Goal: Information Seeking & Learning: Understand process/instructions

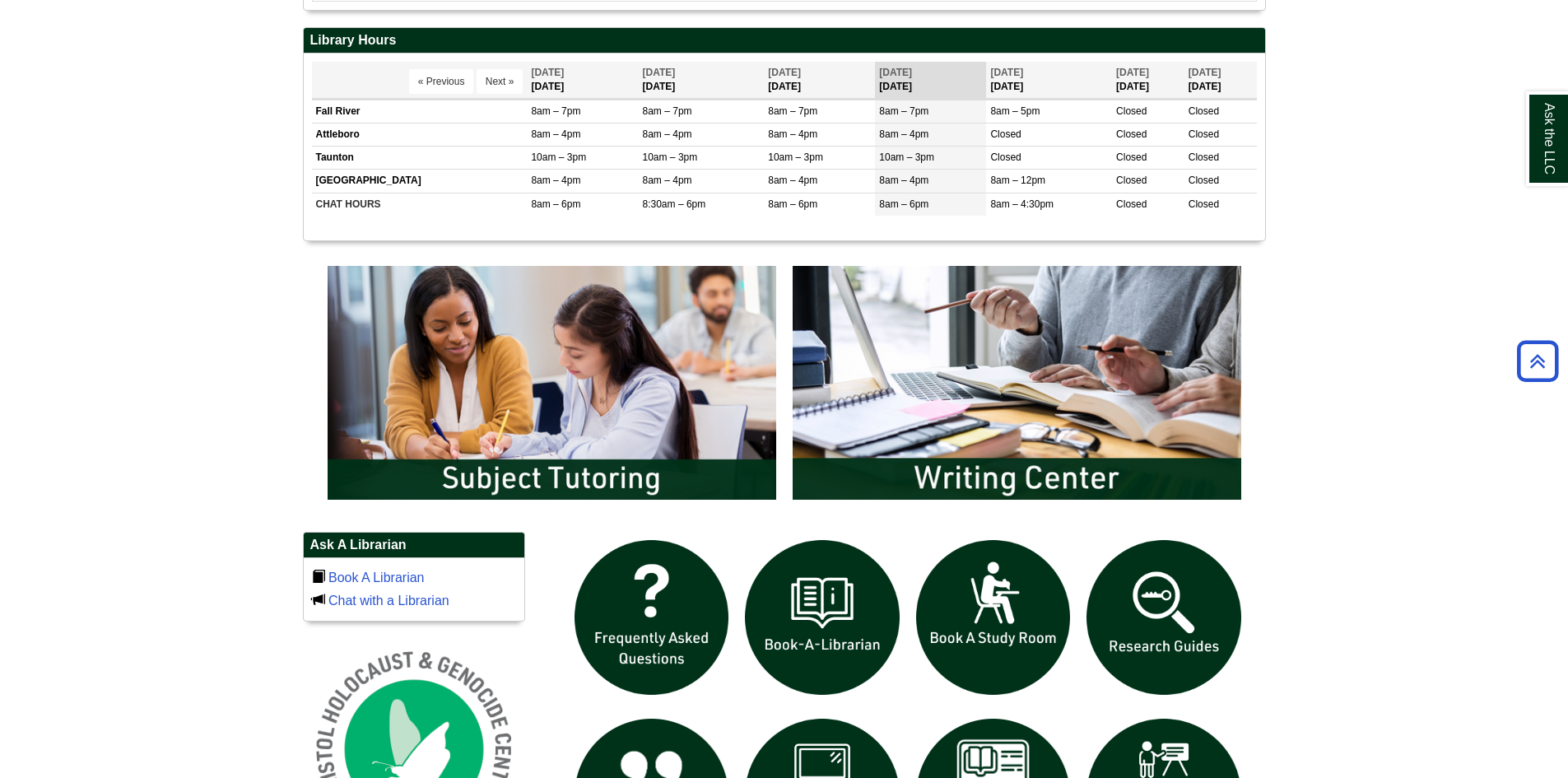
scroll to position [823, 0]
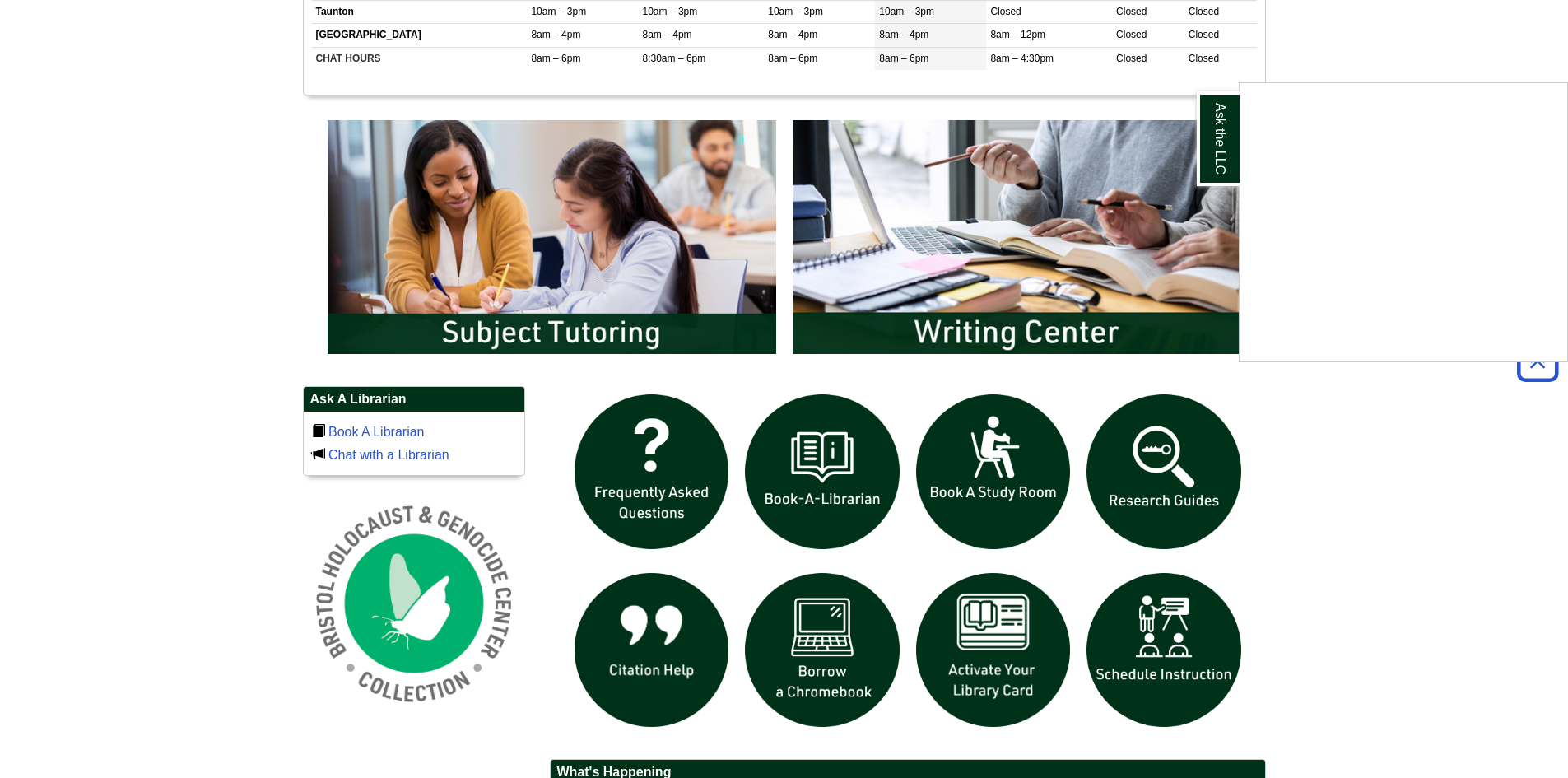
click at [860, 666] on div "Ask the LLC" at bounding box center [784, 389] width 1568 height 778
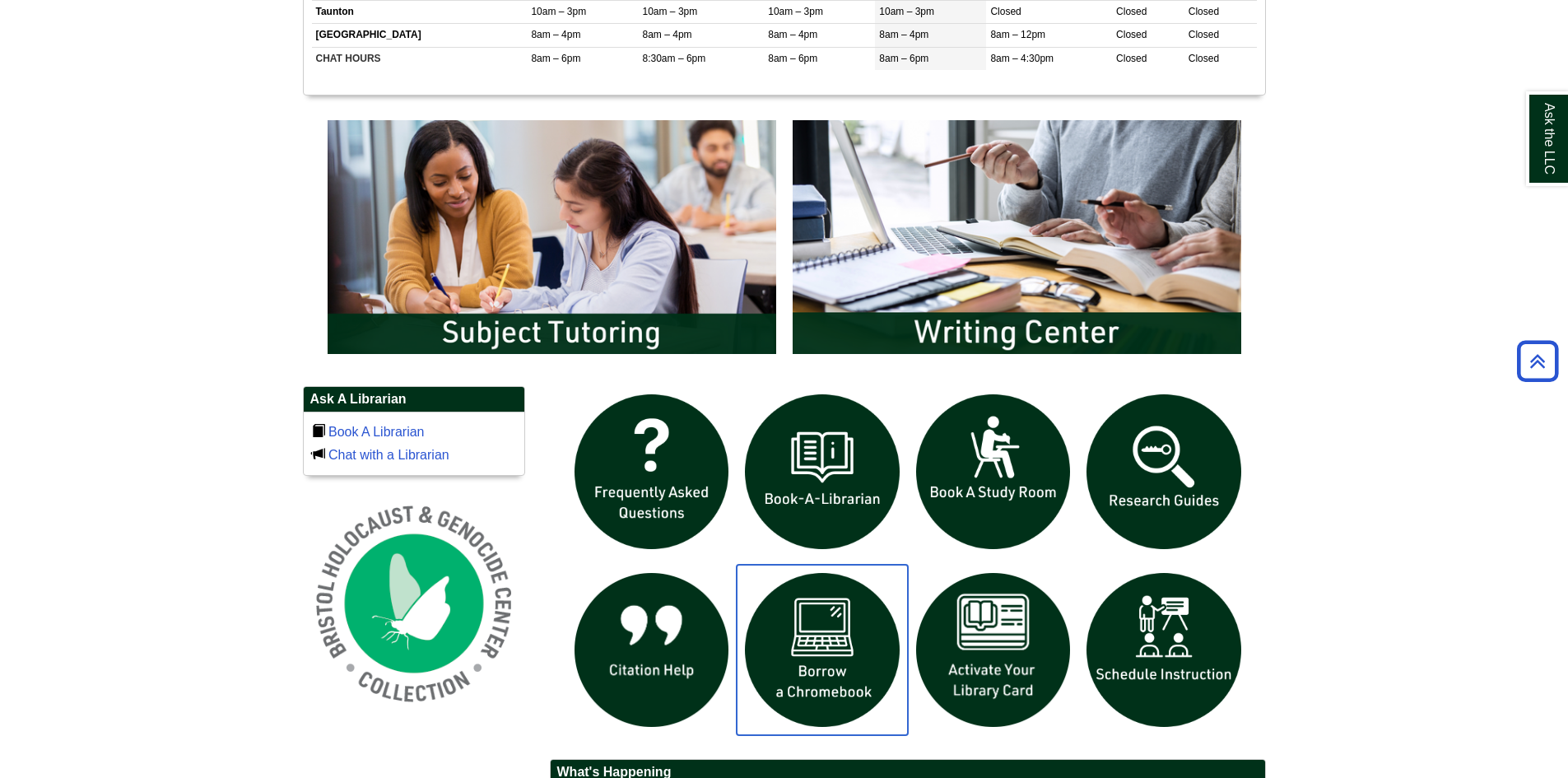
click at [819, 643] on img "slideshow" at bounding box center [822, 651] width 171 height 171
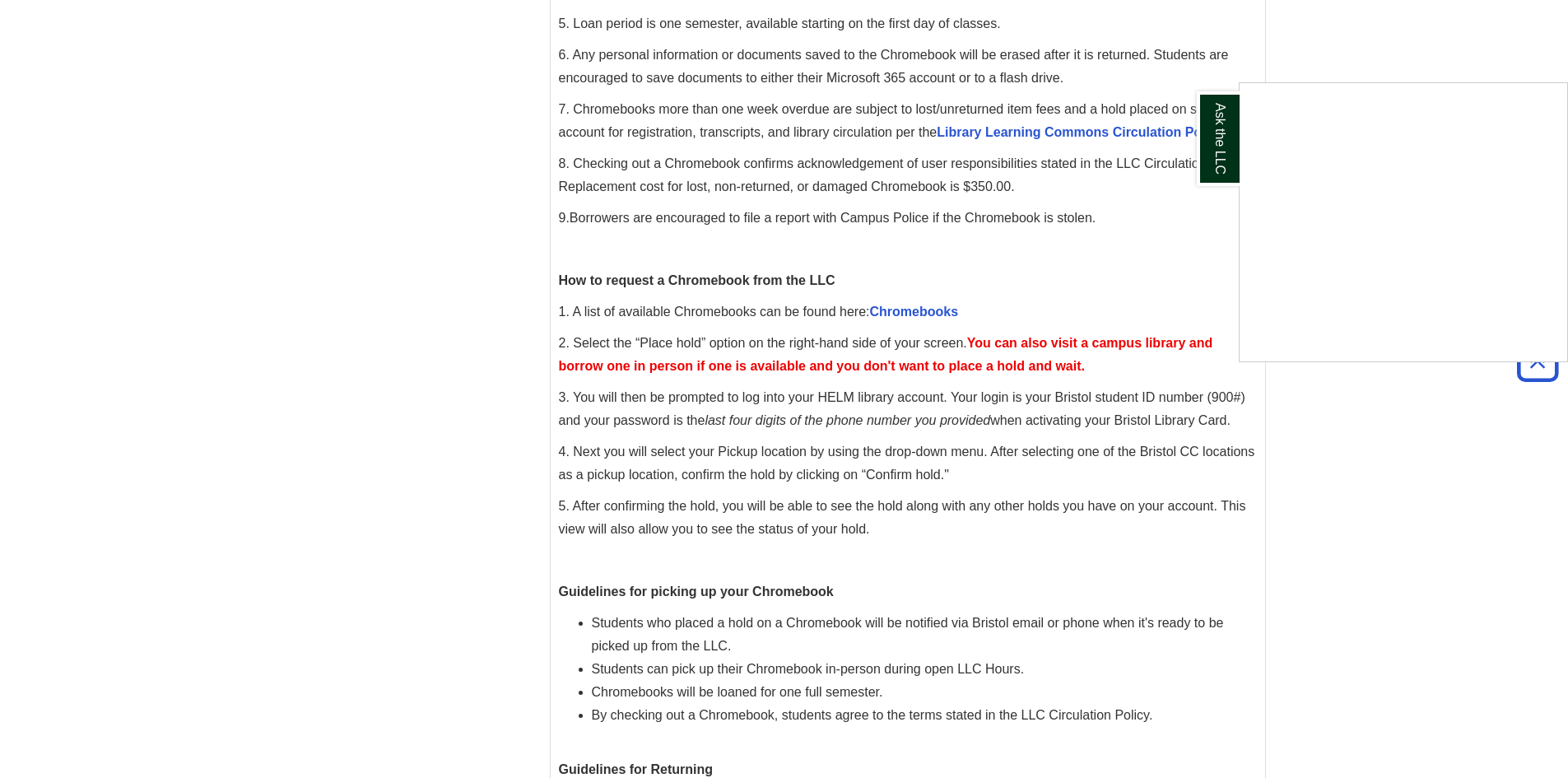
scroll to position [745, 0]
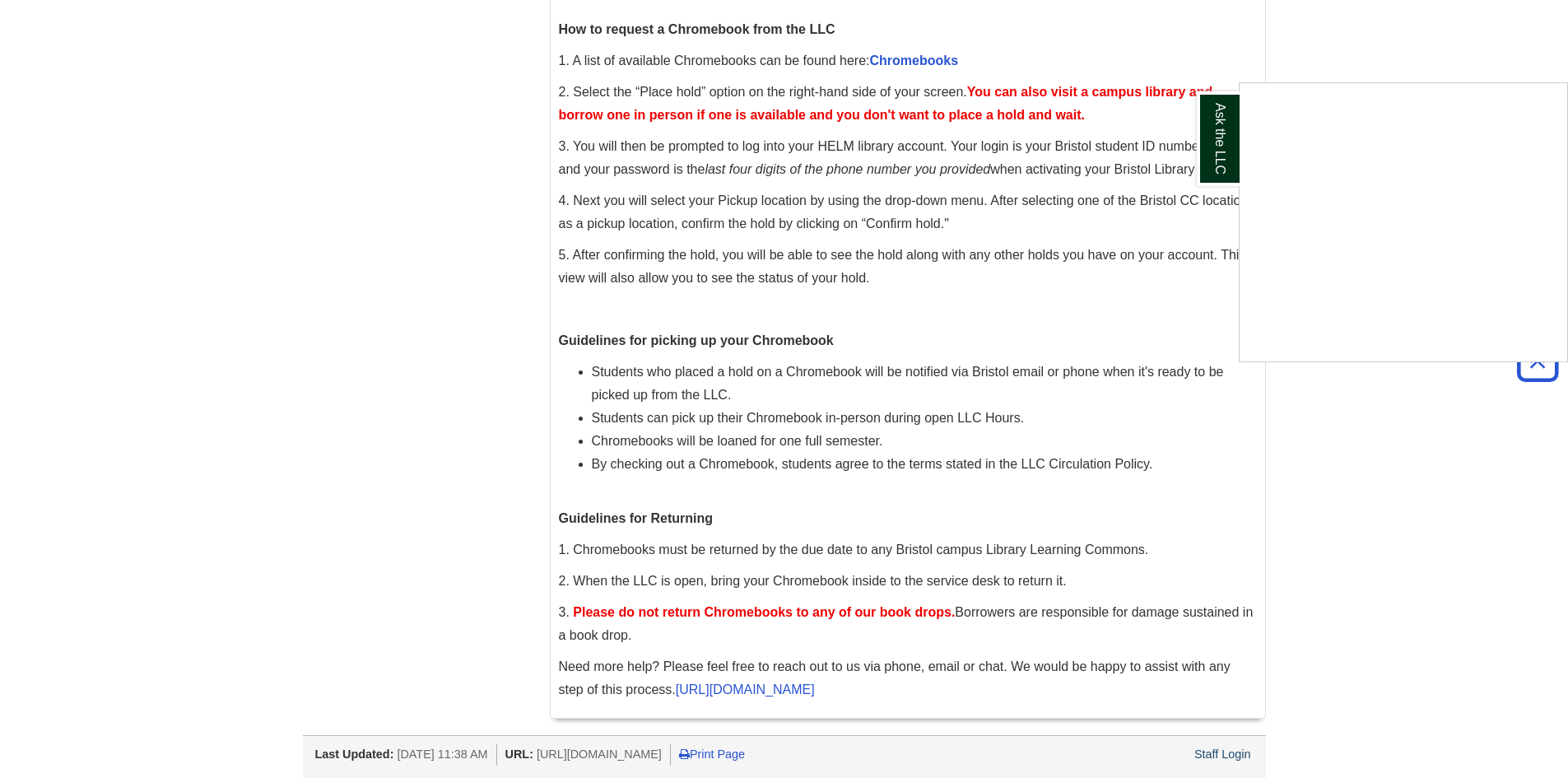
drag, startPoint x: 1445, startPoint y: 509, endPoint x: 1443, endPoint y: 499, distance: 10.2
click at [1443, 503] on div "Ask the LLC" at bounding box center [784, 389] width 1568 height 778
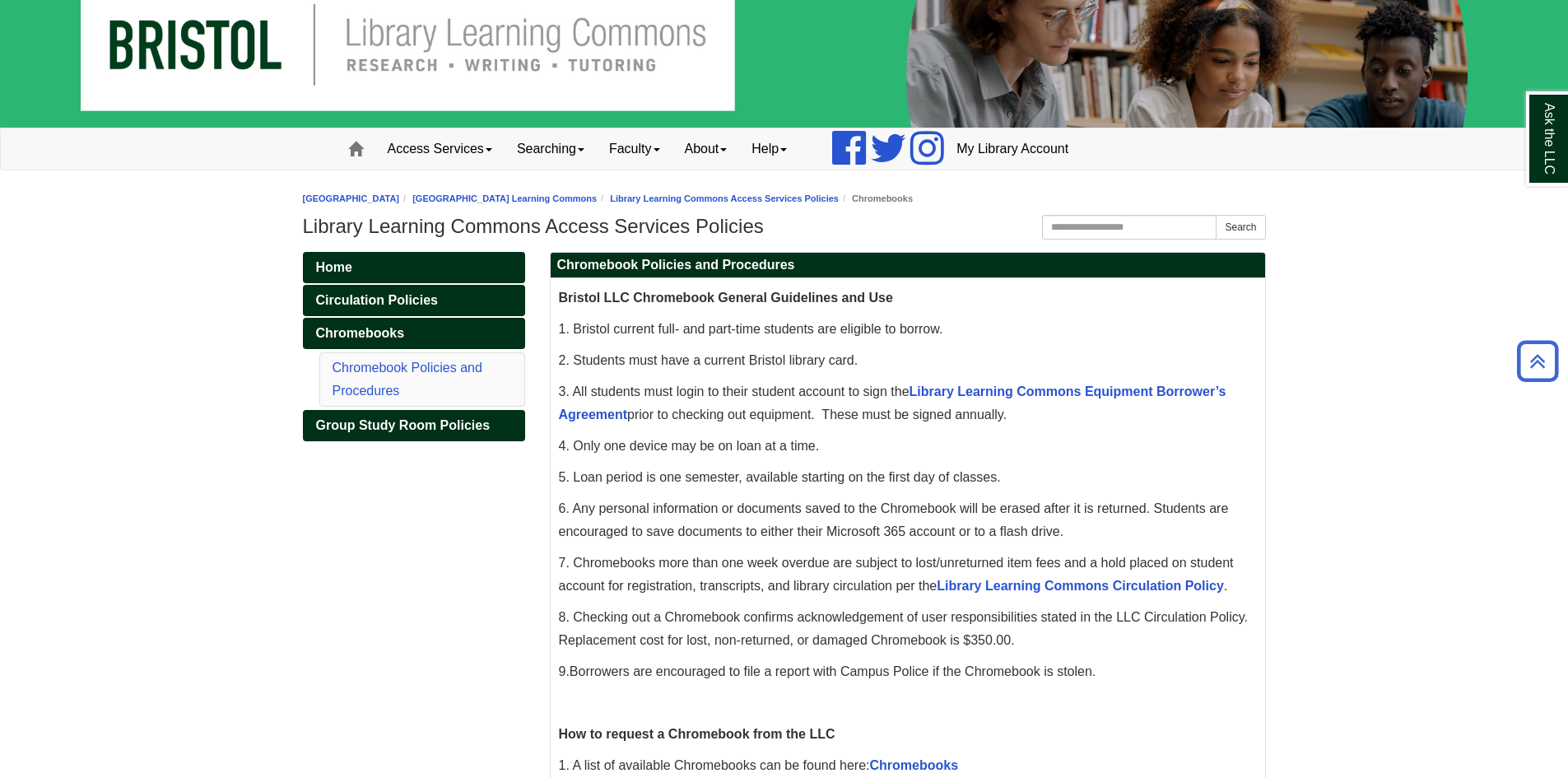
scroll to position [0, 0]
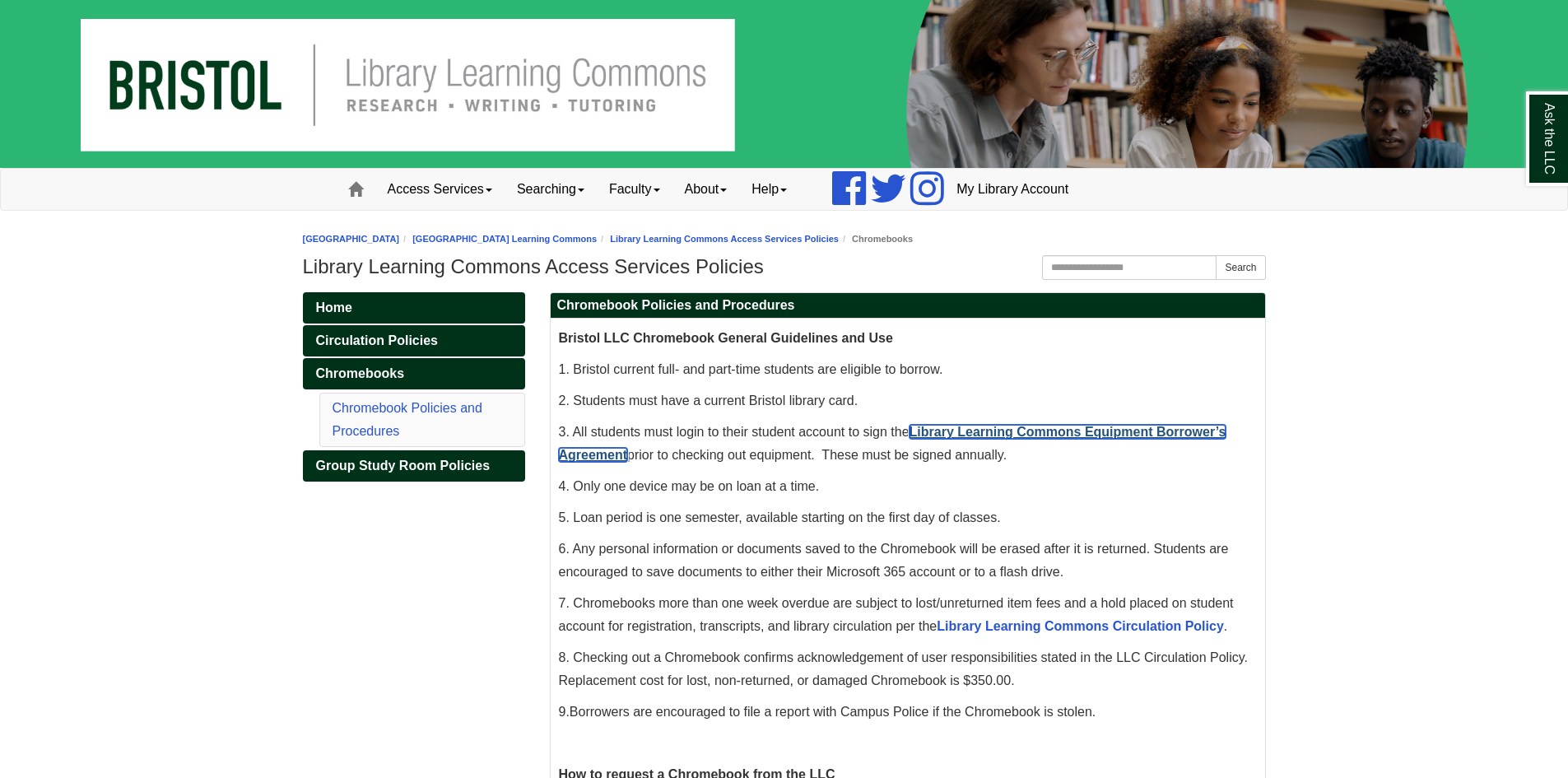
click at [1062, 433] on link "Library Learning Commons Equipment Borrower’s Agreement" at bounding box center [892, 444] width 668 height 37
click at [1113, 434] on link "Library Learning Commons Equipment Borrower’s Agreement" at bounding box center [892, 444] width 668 height 37
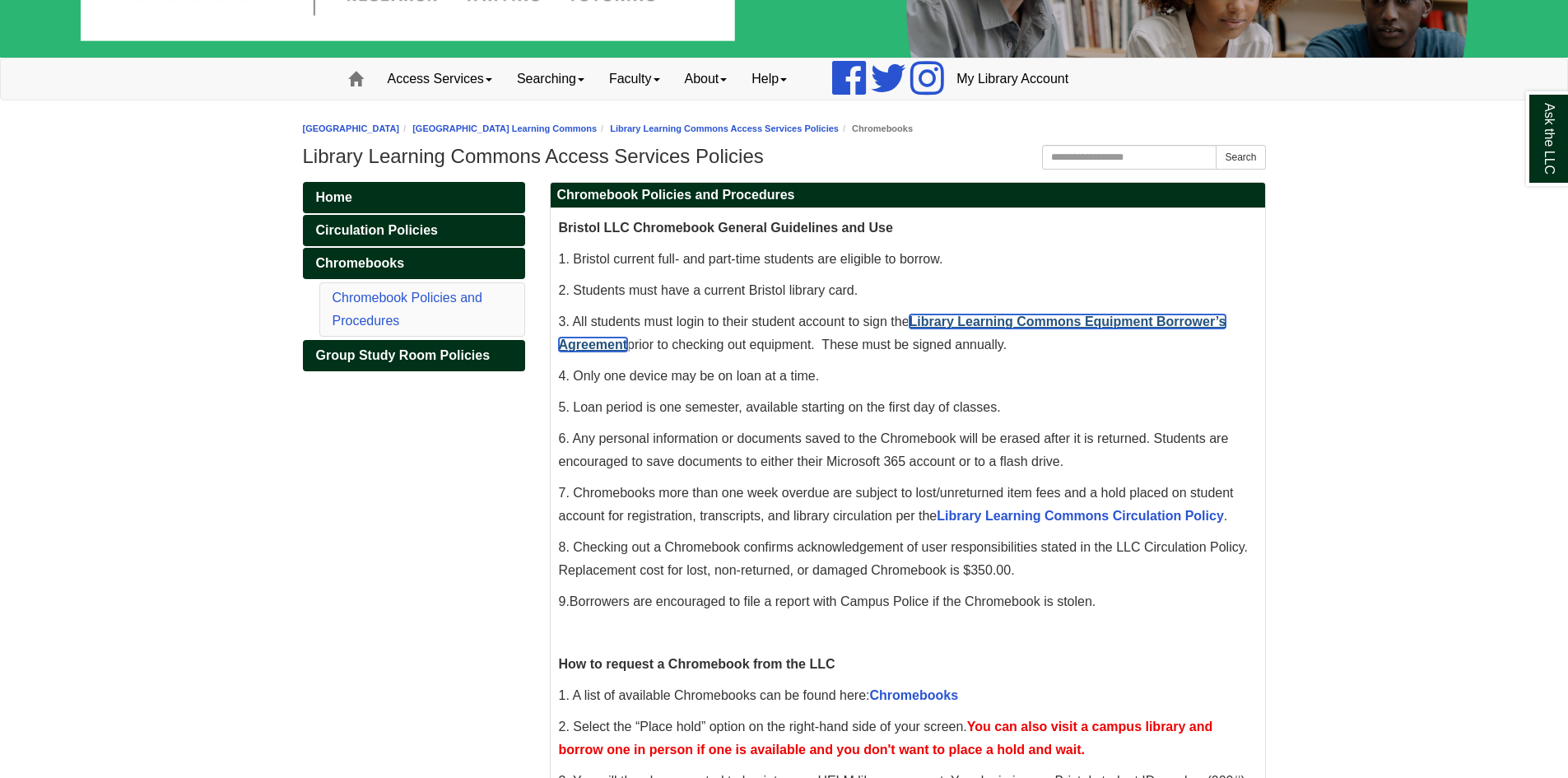
scroll to position [165, 0]
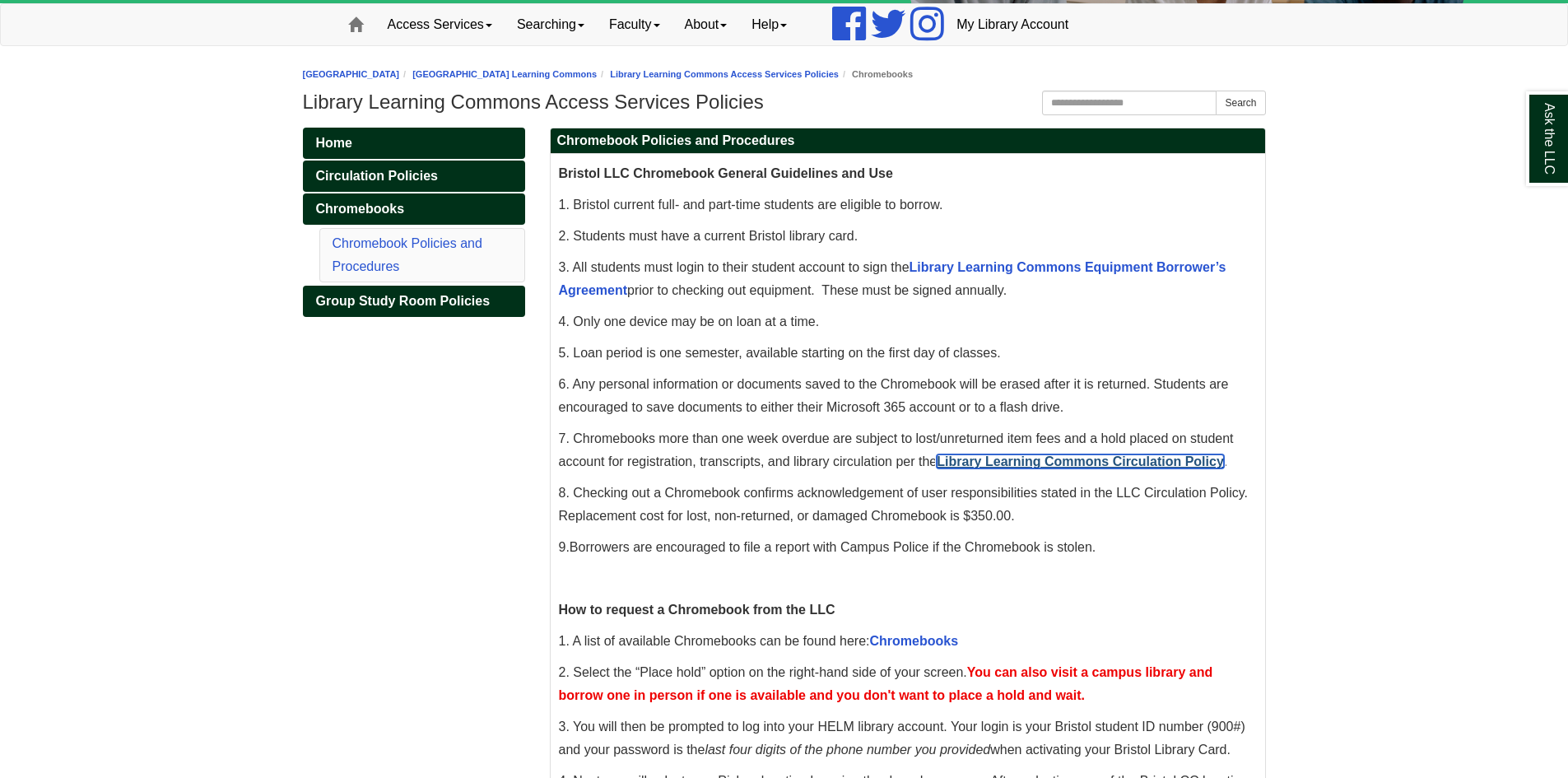
click at [987, 457] on link "Library Learning Commons Circulation Policy" at bounding box center [1080, 461] width 287 height 14
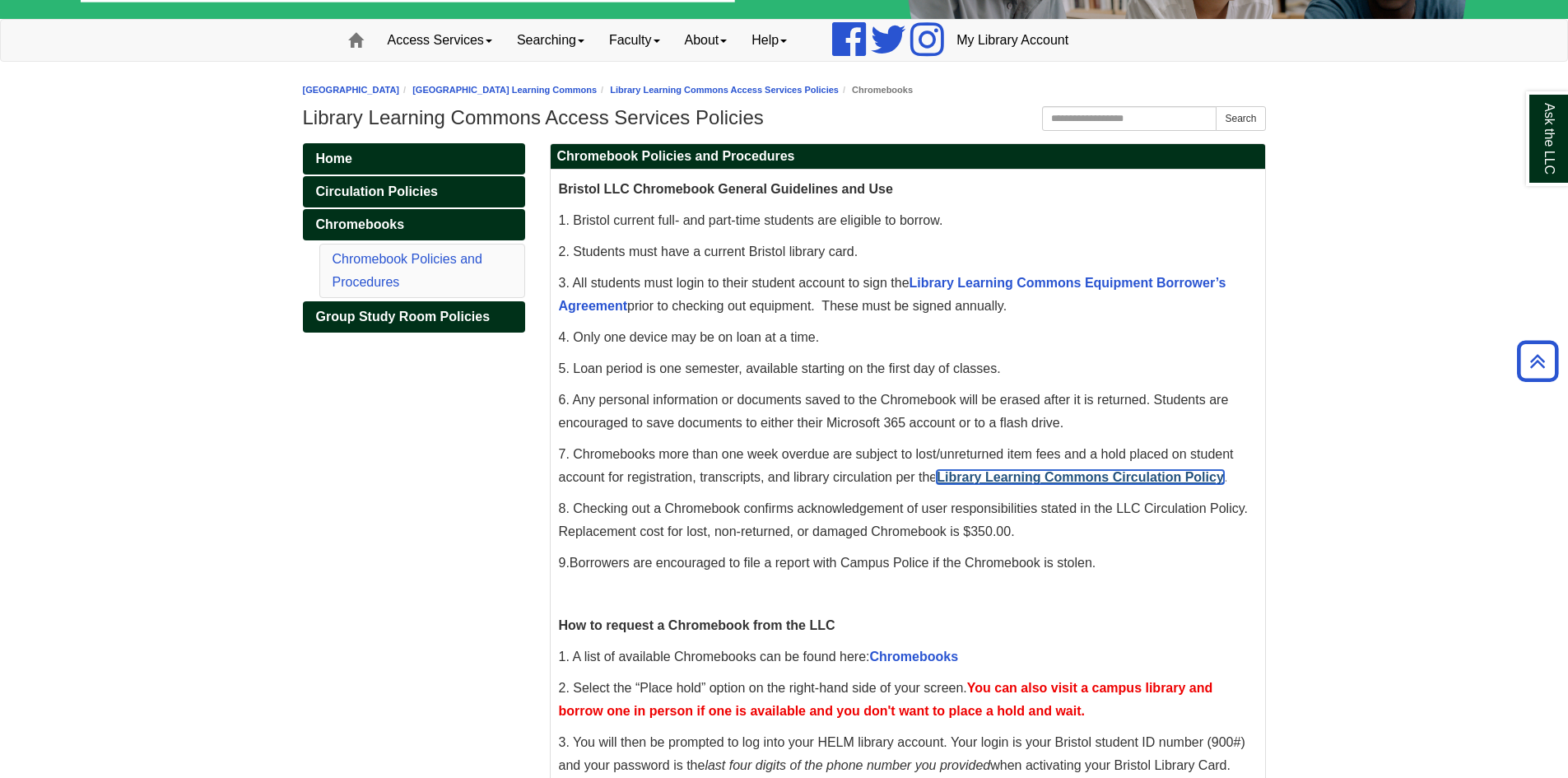
scroll to position [0, 0]
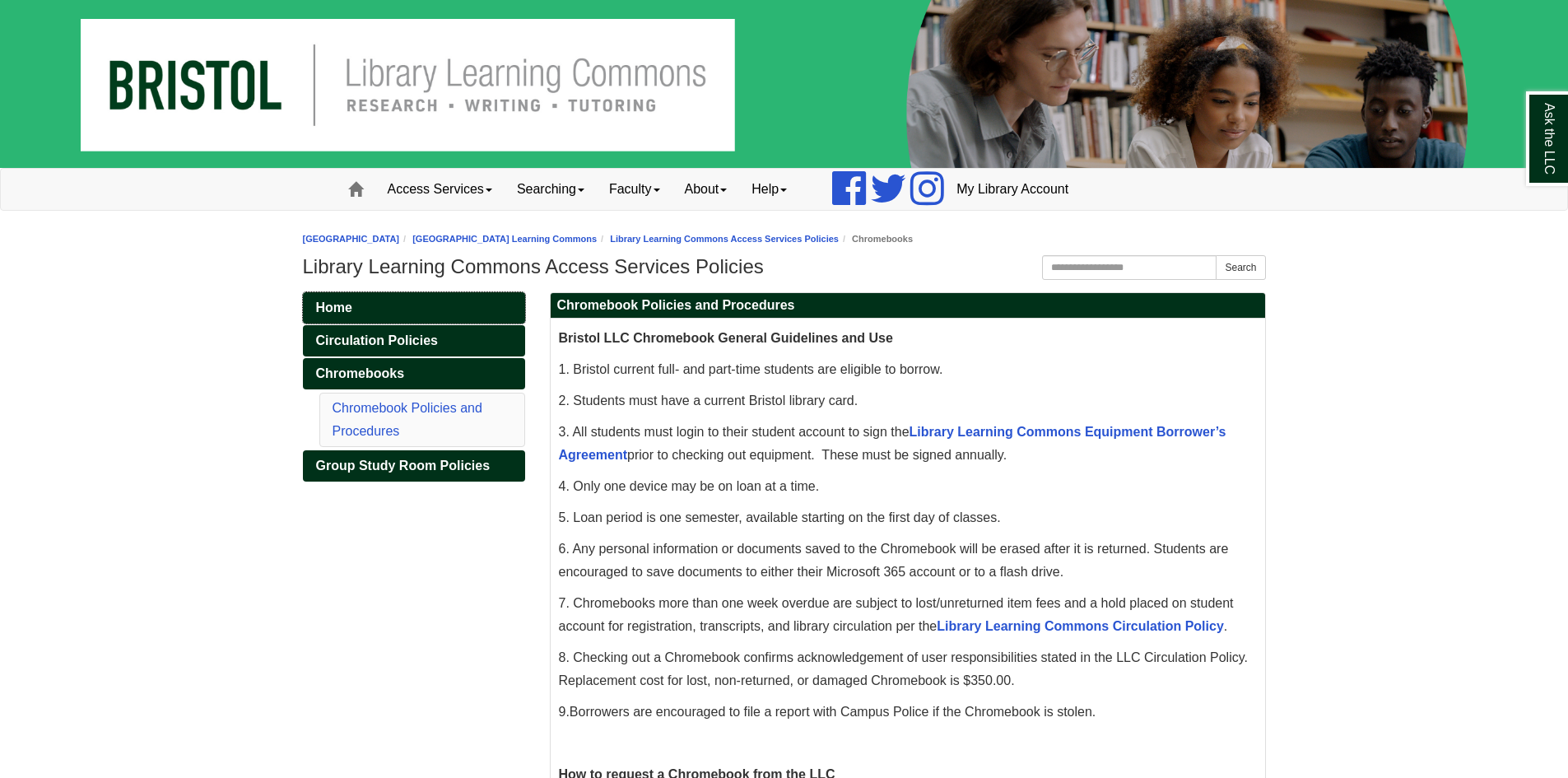
click at [331, 299] on link "Home" at bounding box center [413, 308] width 223 height 31
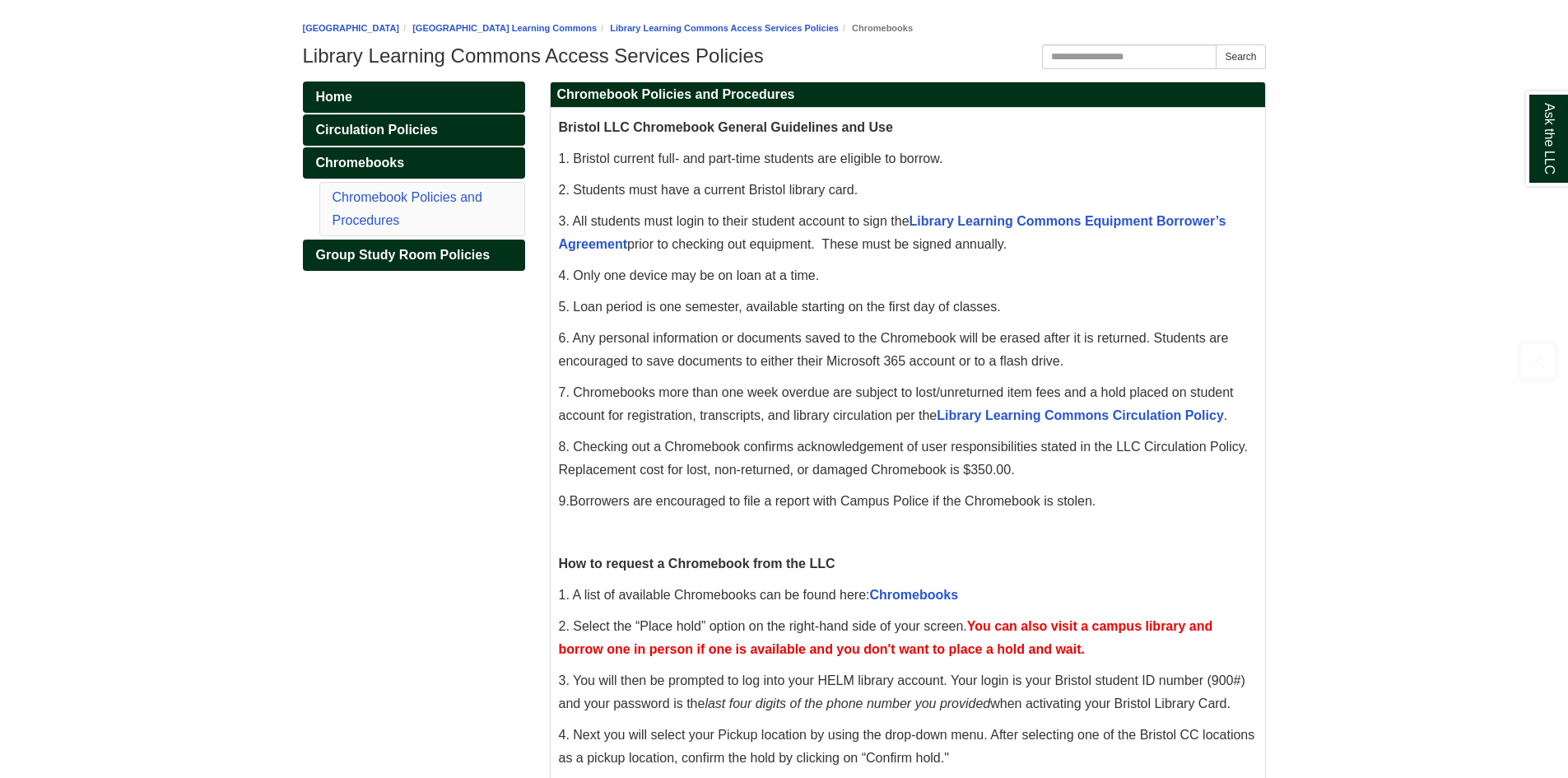
scroll to position [494, 0]
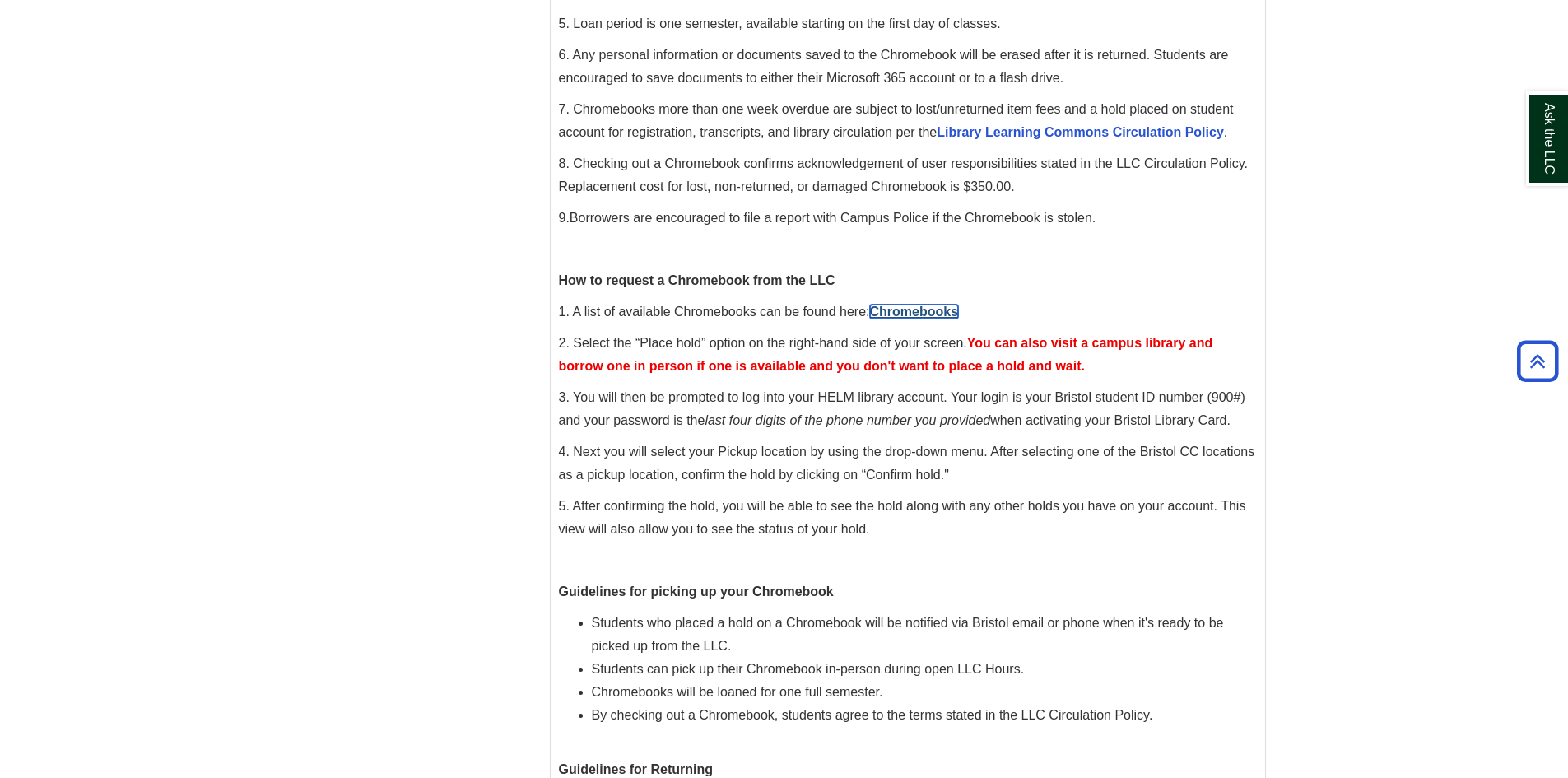
click at [907, 308] on link "Chromebooks" at bounding box center [915, 311] width 89 height 14
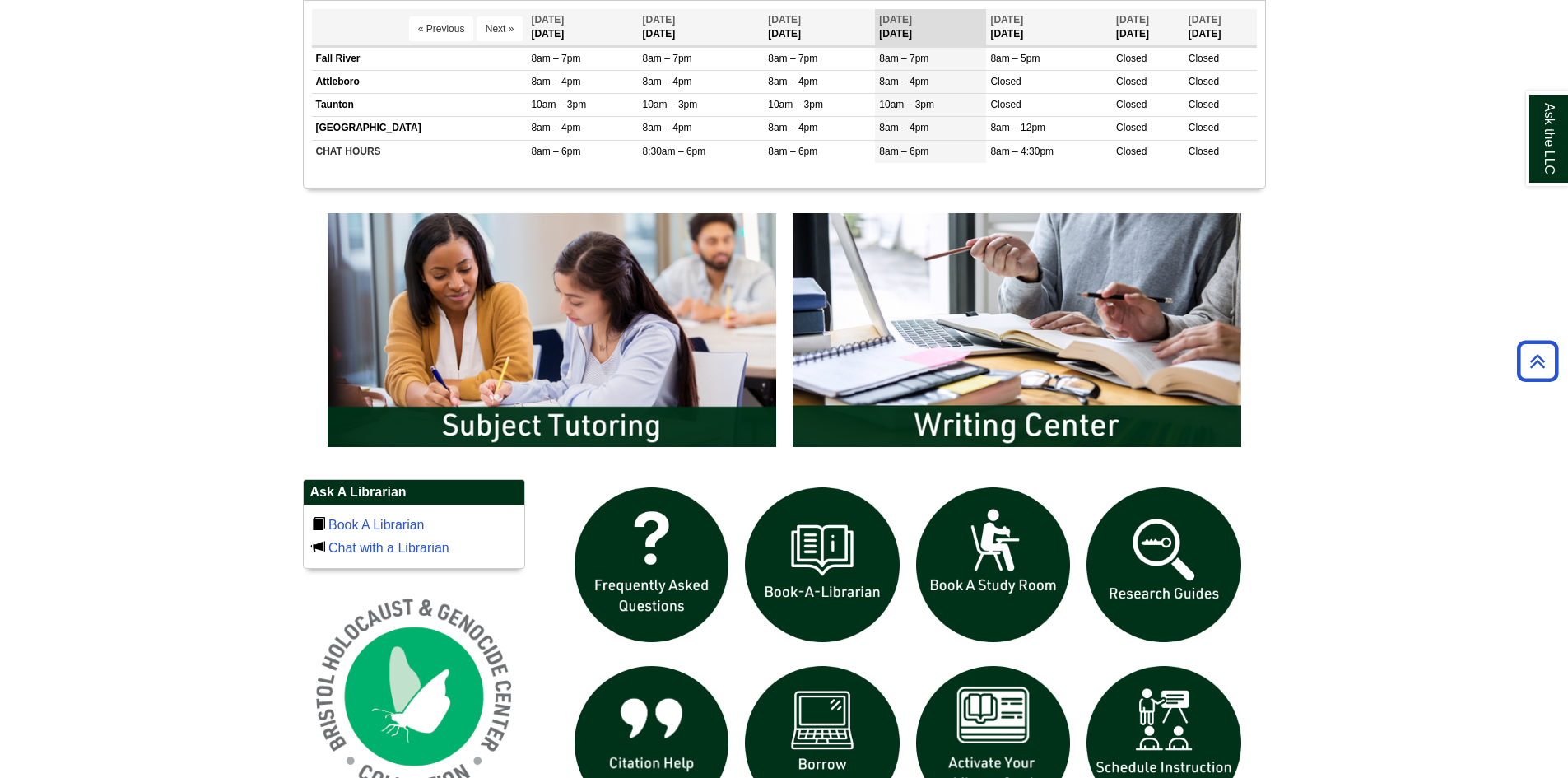
scroll to position [988, 0]
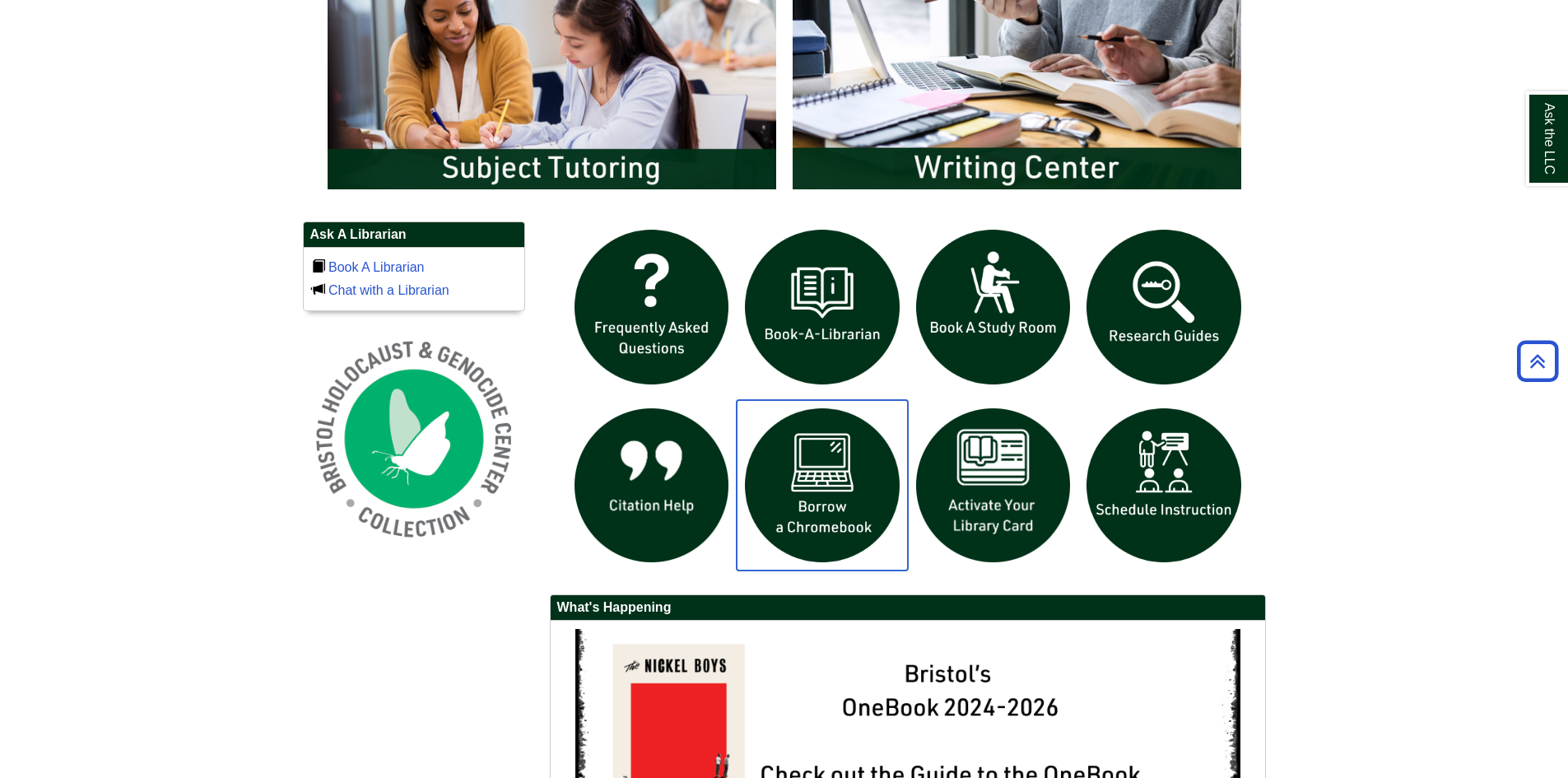
click at [789, 484] on img "slideshow" at bounding box center [822, 485] width 171 height 171
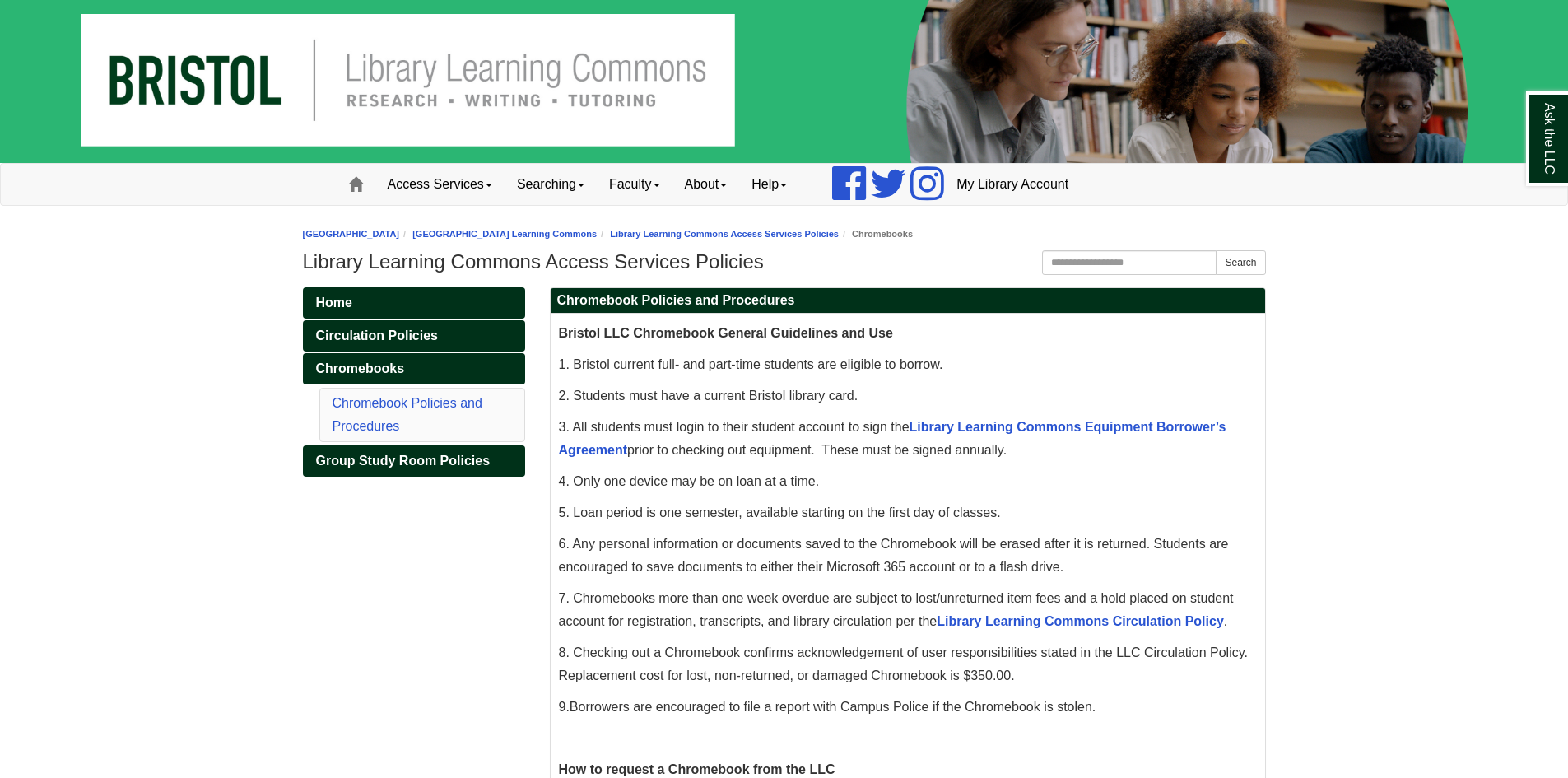
scroll to position [329, 0]
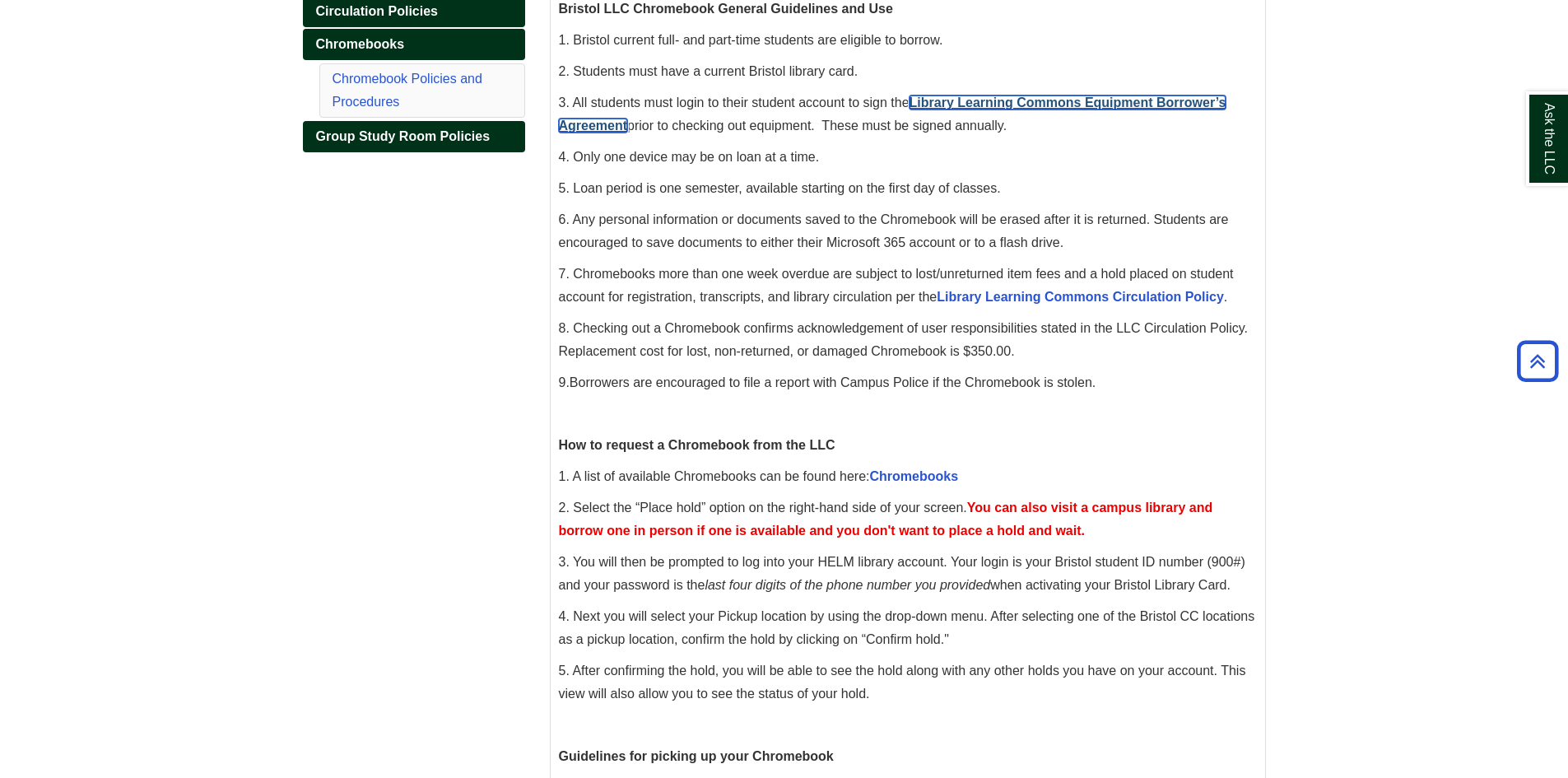
click at [1126, 94] on p "3. All students must login to their student account to sign the Library Learnin…" at bounding box center [908, 115] width 698 height 46
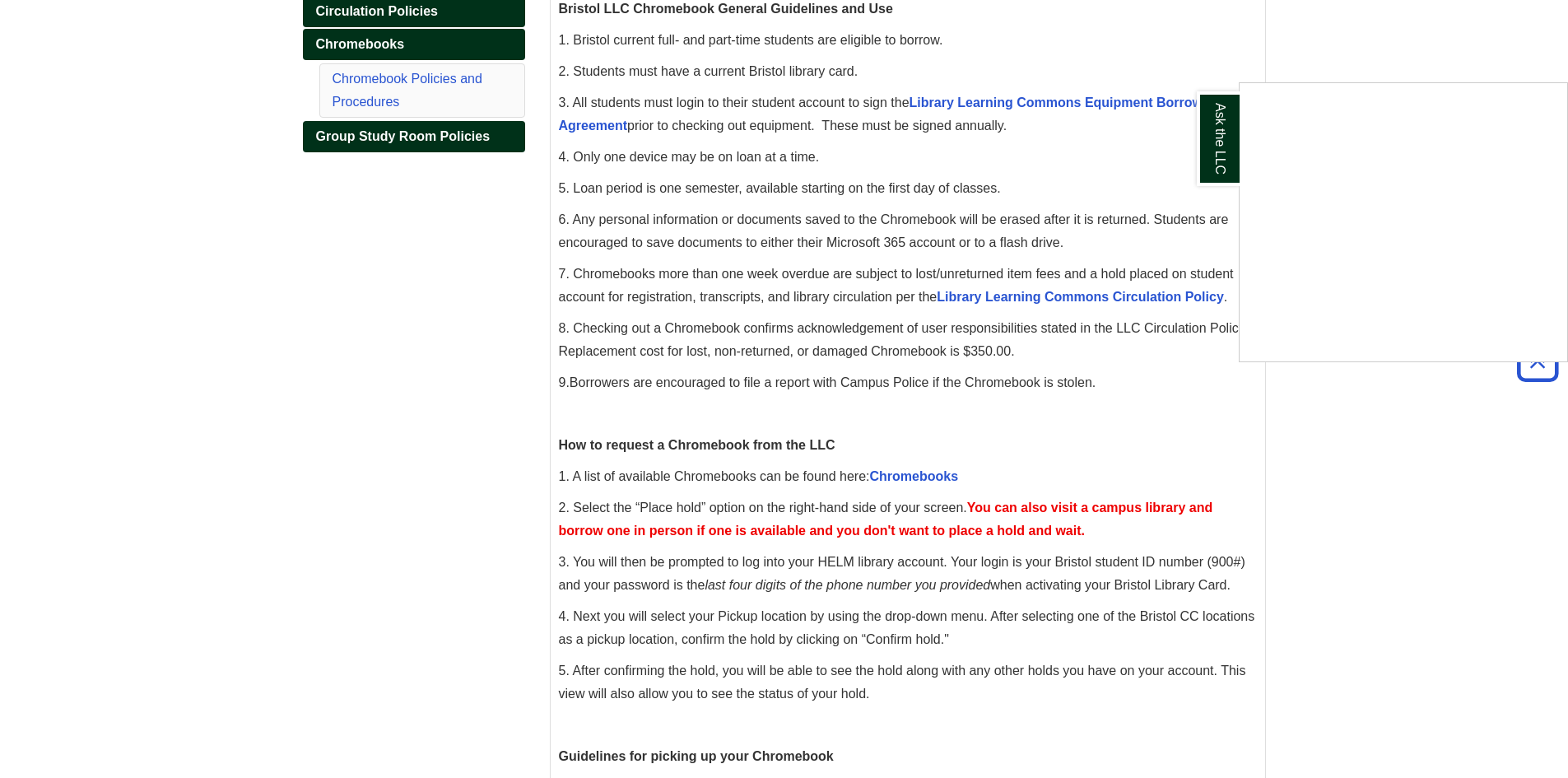
click at [1022, 102] on div "Ask the LLC" at bounding box center [784, 389] width 1568 height 778
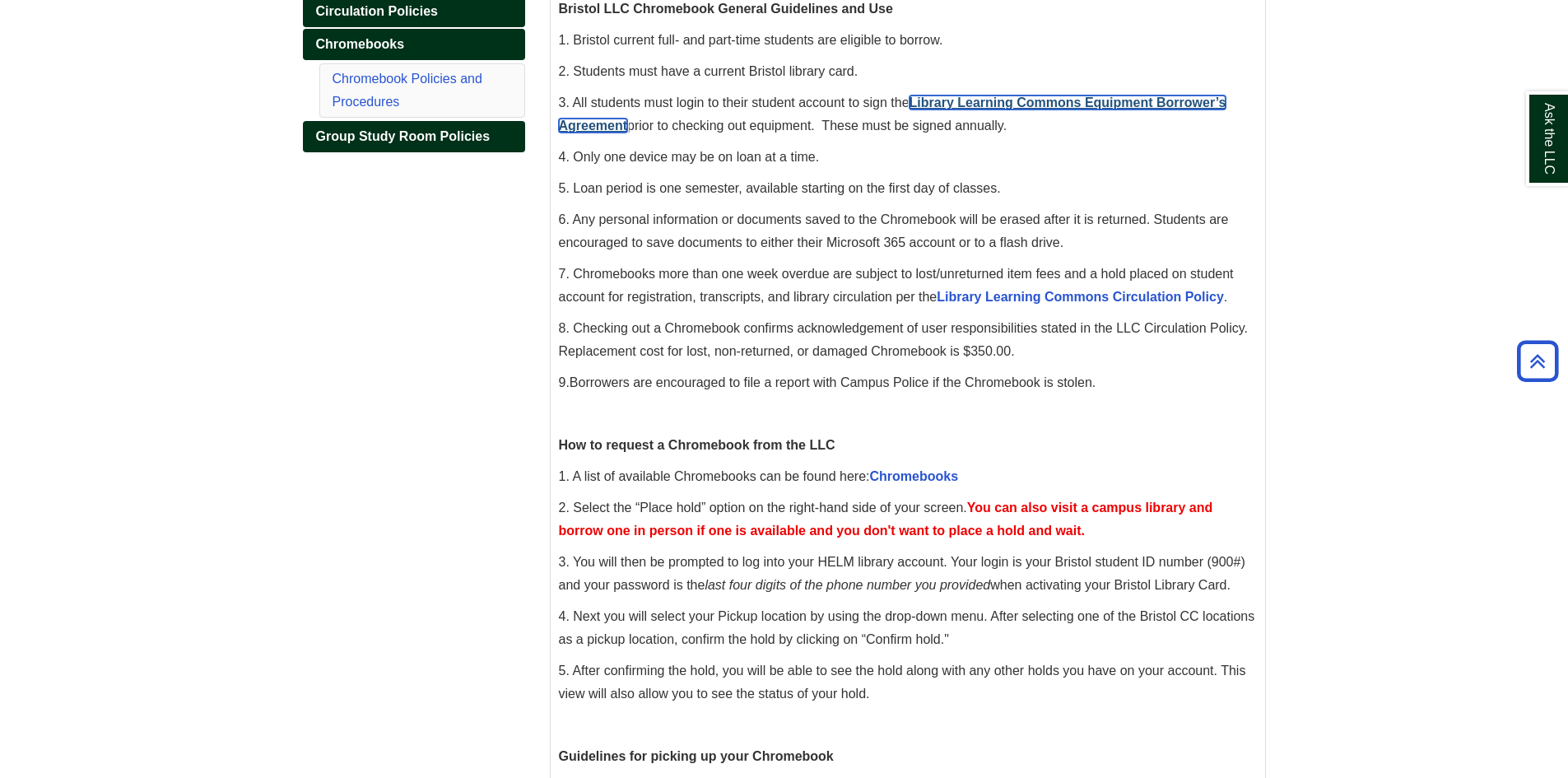
click at [932, 98] on link "Library Learning Commons Equipment Borrower’s Agreement" at bounding box center [892, 114] width 668 height 37
